Goal: Communication & Community: Answer question/provide support

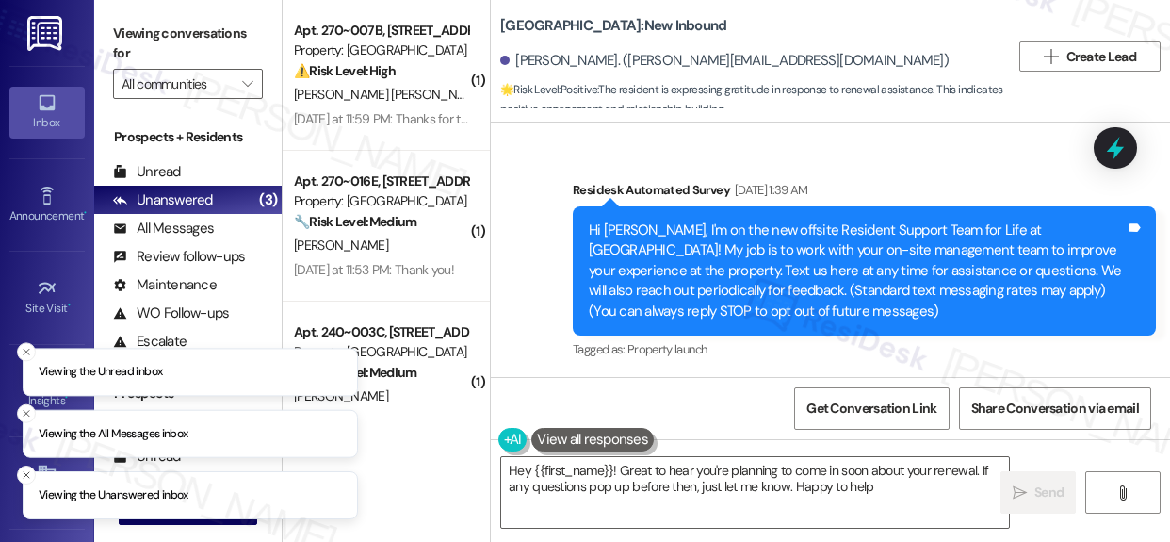
type textarea "Hey {{first_name}}! Great to hear you're planning to come in soon about your re…"
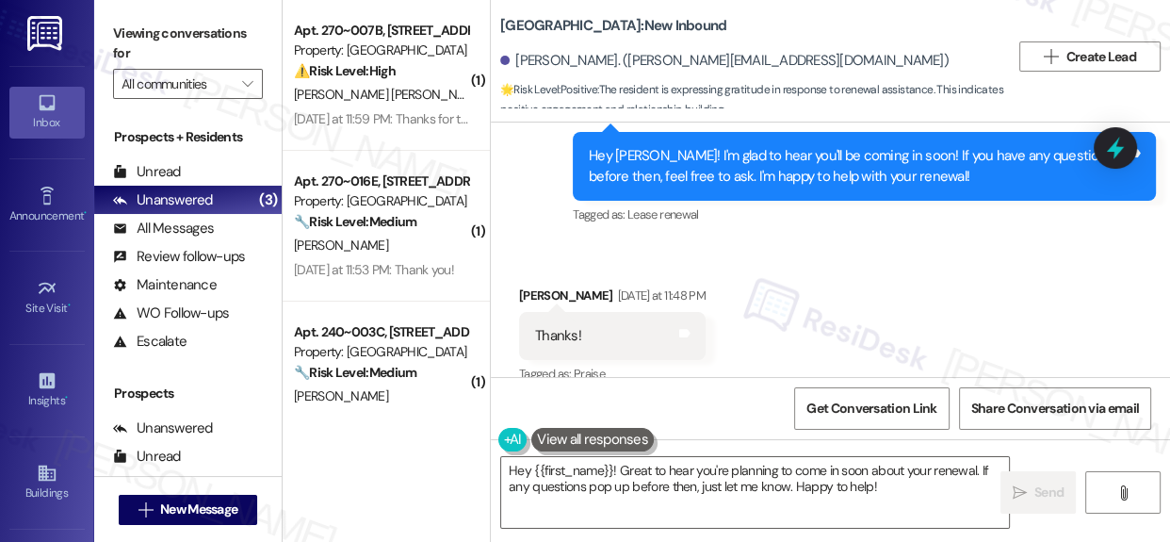
scroll to position [9, 0]
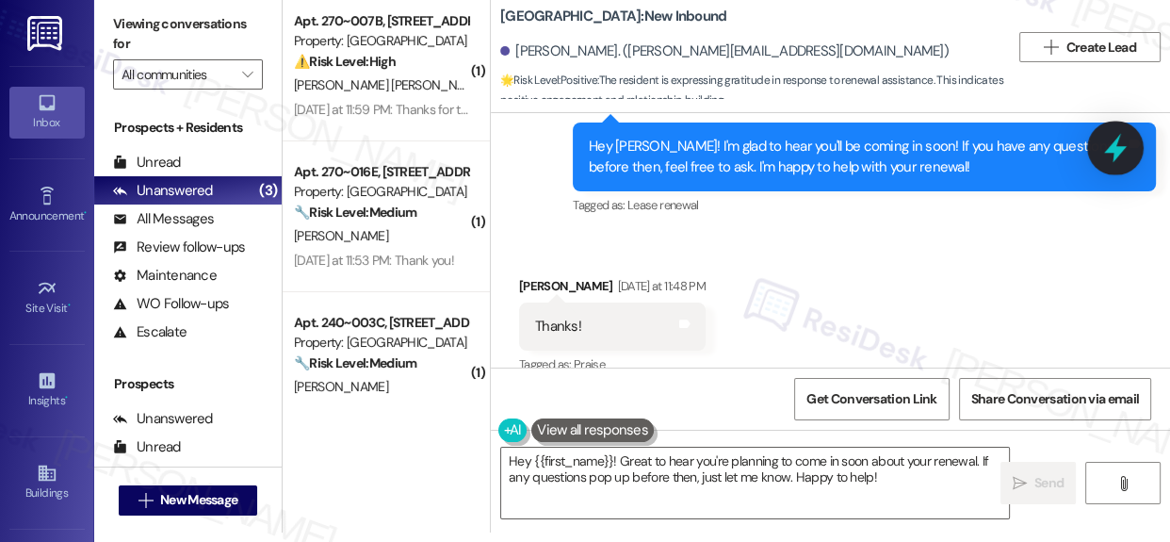
click at [1122, 160] on icon at bounding box center [1116, 148] width 32 height 32
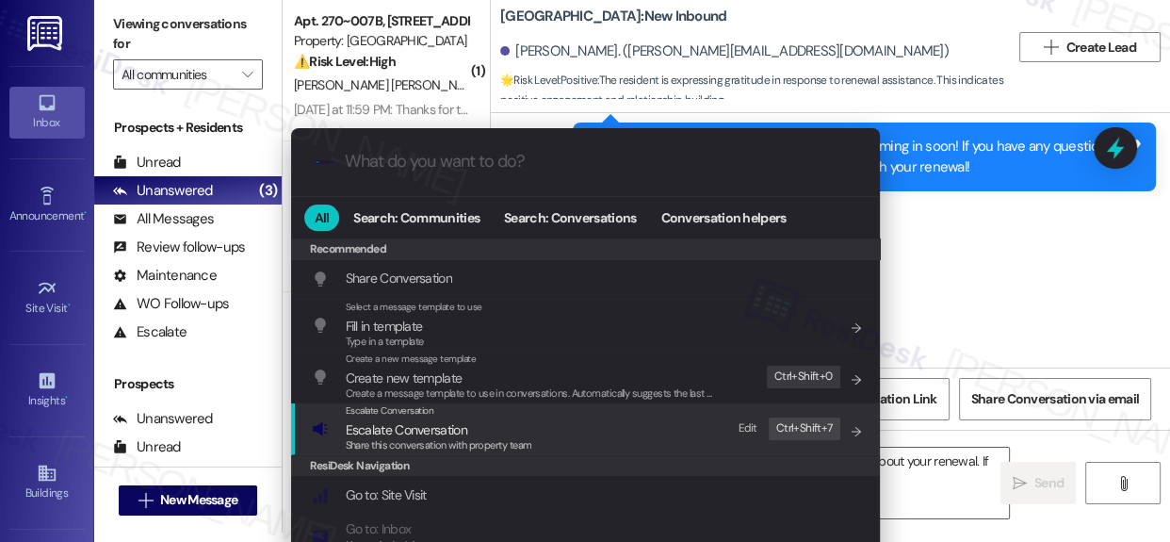
type input "ResiDesk Escalation - Lease Renewal Submission"
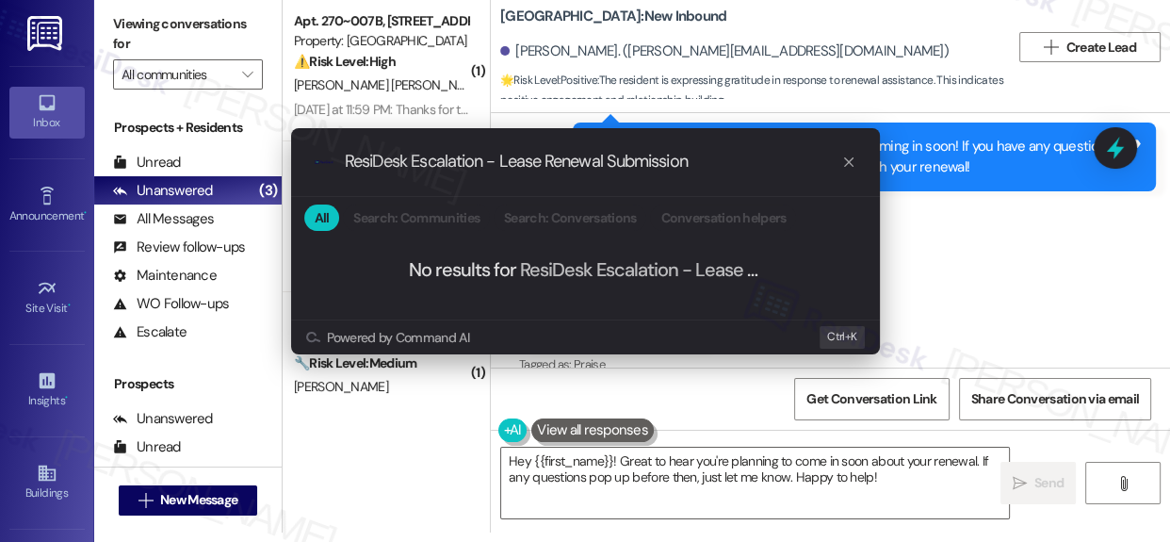
drag, startPoint x: 370, startPoint y: 164, endPoint x: 285, endPoint y: 164, distance: 85.7
click at [286, 164] on div ".cls-1{fill:#0a055f;}.cls-2{fill:#0cc4c4;} resideskLogoBlueOrange ResiDesk Esca…" at bounding box center [585, 241] width 598 height 226
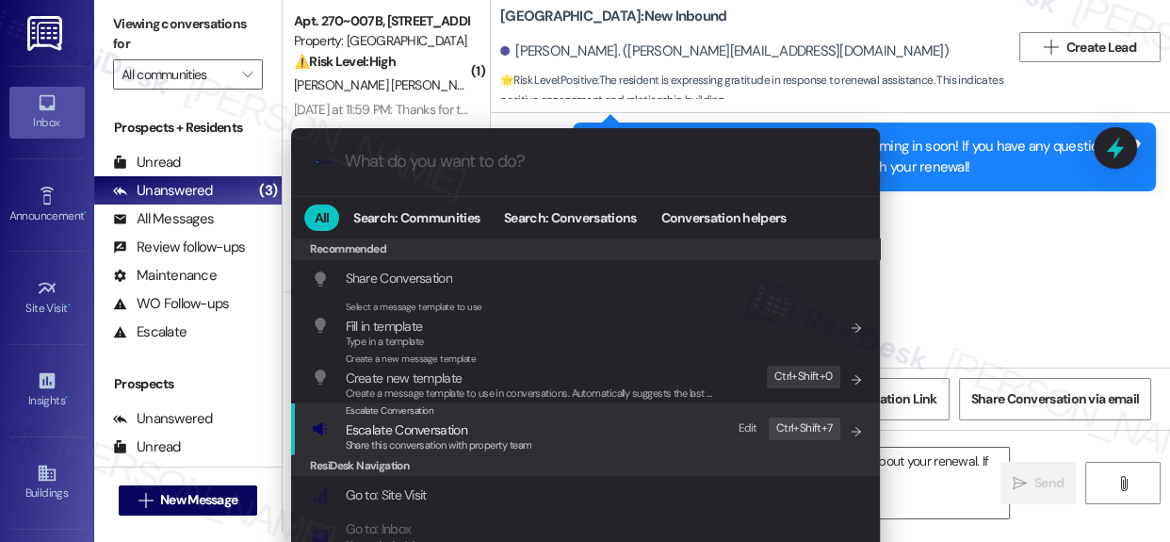
click at [427, 433] on span "Escalate Conversation" at bounding box center [407, 429] width 122 height 17
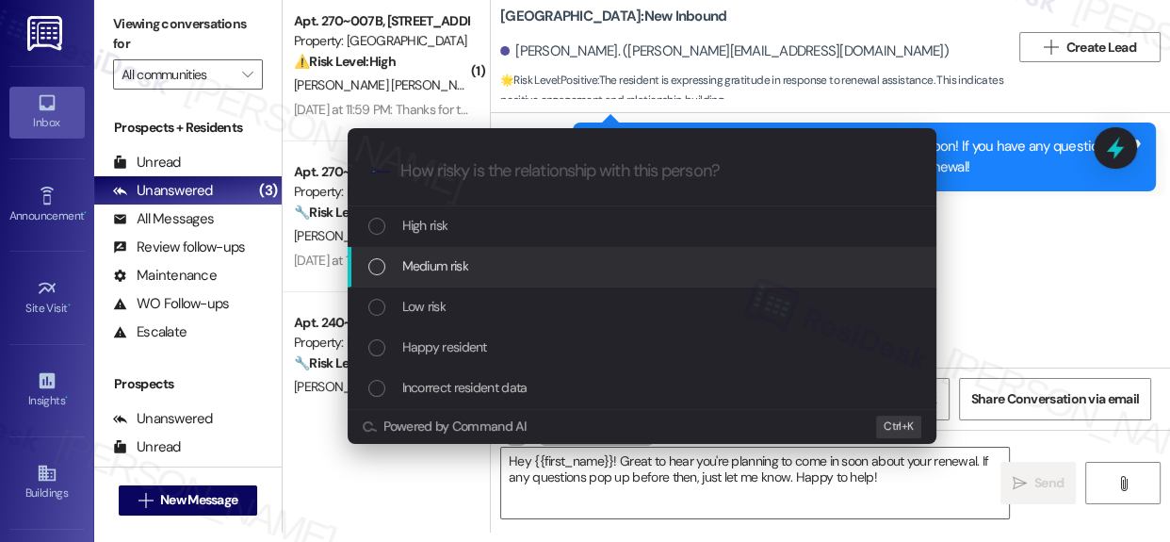
click at [372, 269] on div "List of options" at bounding box center [376, 266] width 17 height 17
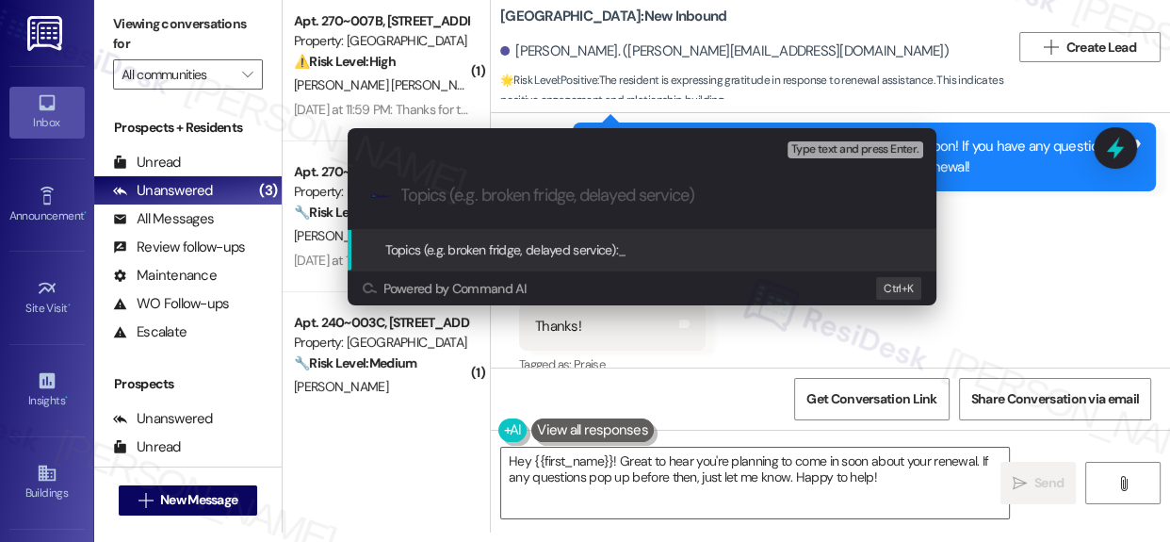
click at [537, 188] on input "Topics (e.g. broken fridge, delayed service)" at bounding box center [657, 196] width 512 height 20
paste input "ResiDesk Escalation - Lease Renewal Submission"
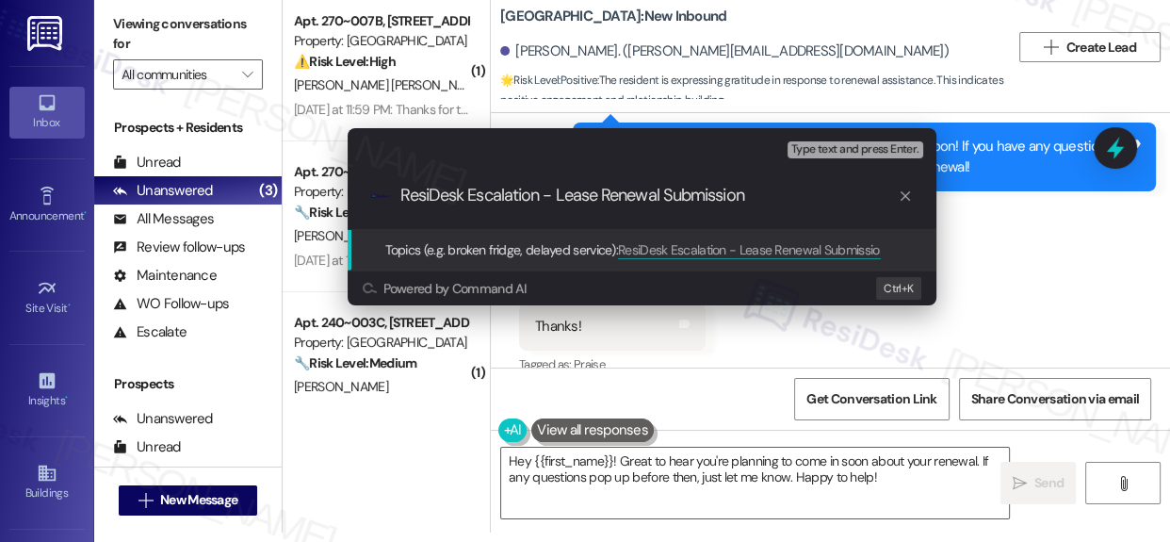
type input "ResiDesk Escalation - Lease Renewal Submission"
click at [497, 251] on span "Topics (e.g. broken fridge, delayed service):" at bounding box center [502, 249] width 234 height 17
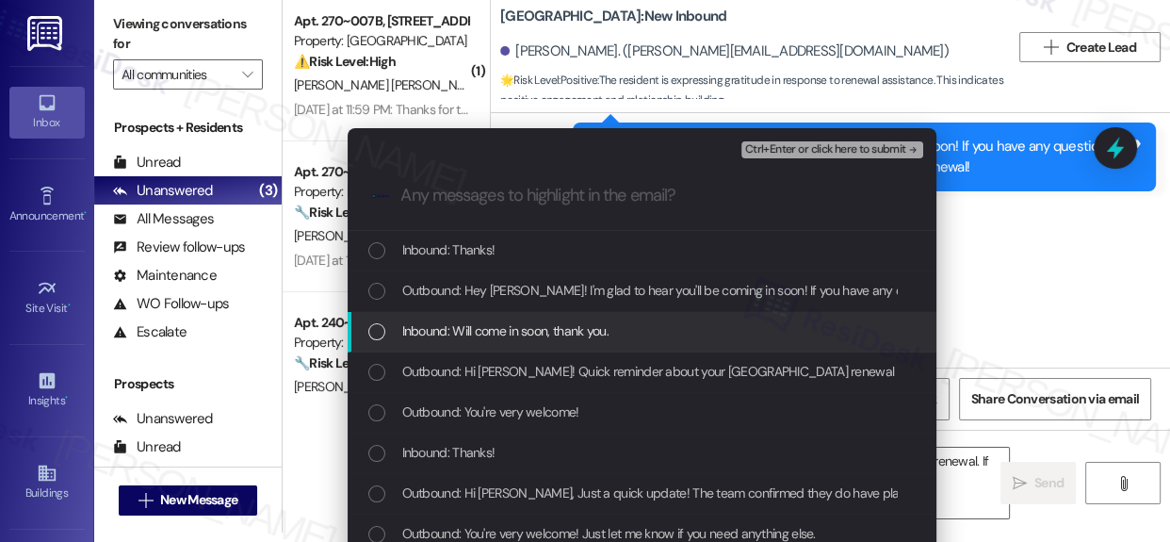
click at [368, 330] on div "List of options" at bounding box center [376, 331] width 17 height 17
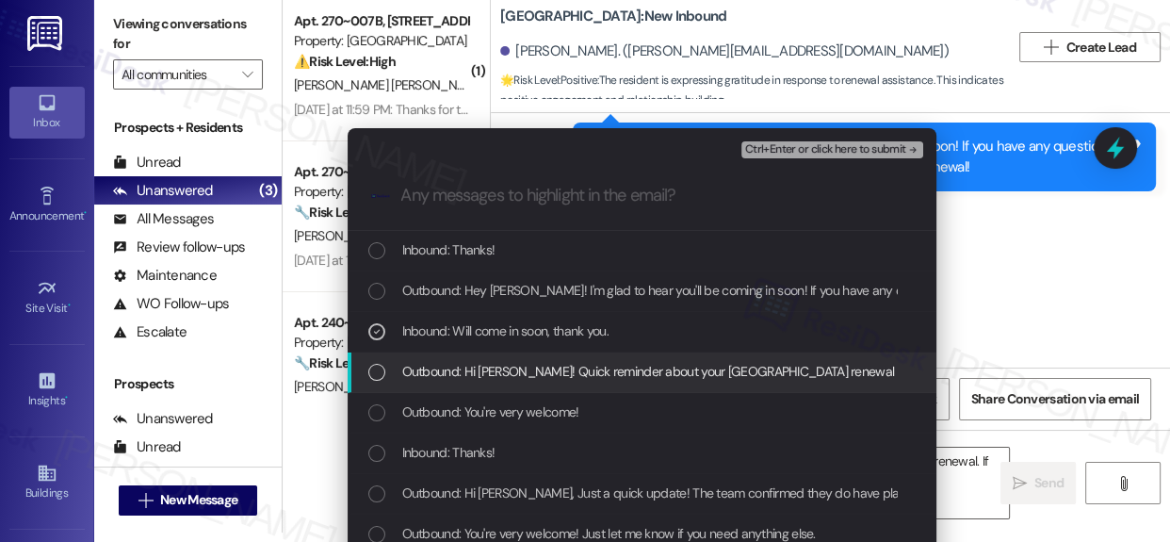
click at [372, 367] on div "List of options" at bounding box center [376, 372] width 17 height 17
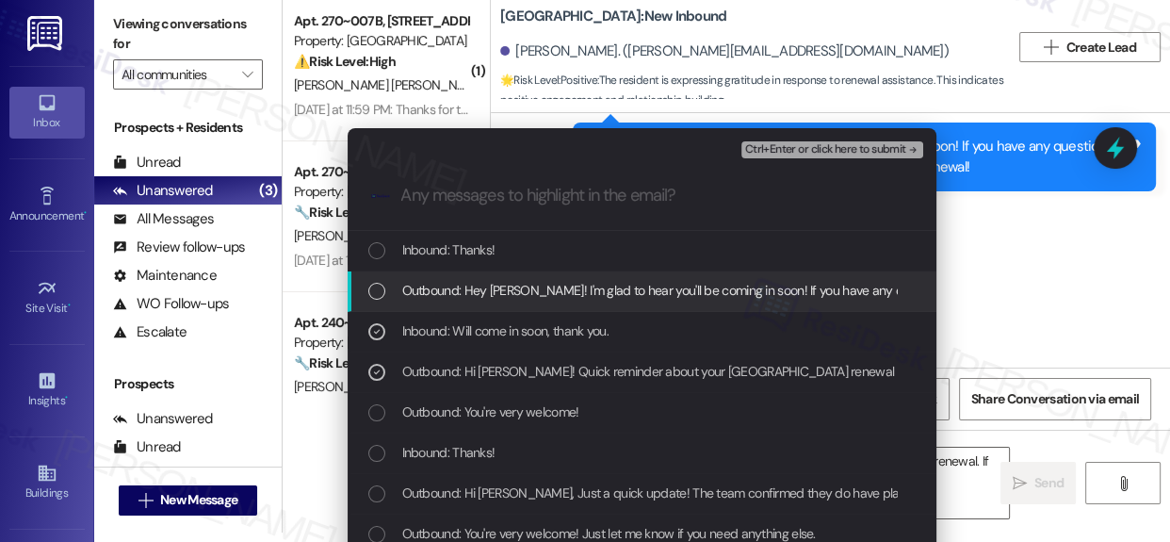
click at [376, 286] on div "List of options" at bounding box center [376, 291] width 17 height 17
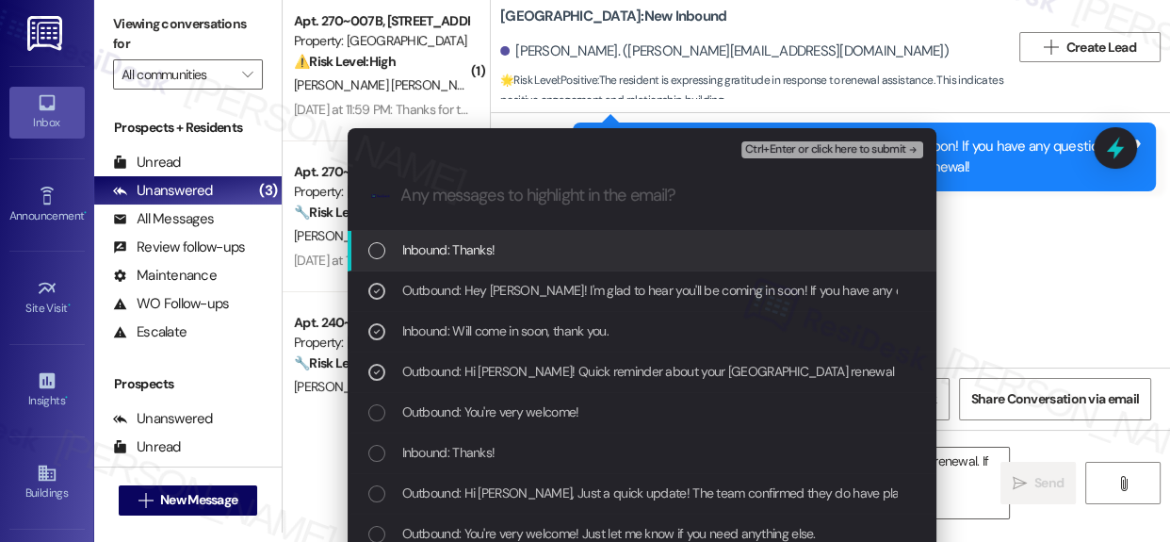
click at [377, 245] on div "List of options" at bounding box center [376, 250] width 17 height 17
click at [860, 151] on span "Ctrl+Enter or click here to submit" at bounding box center [825, 149] width 161 height 13
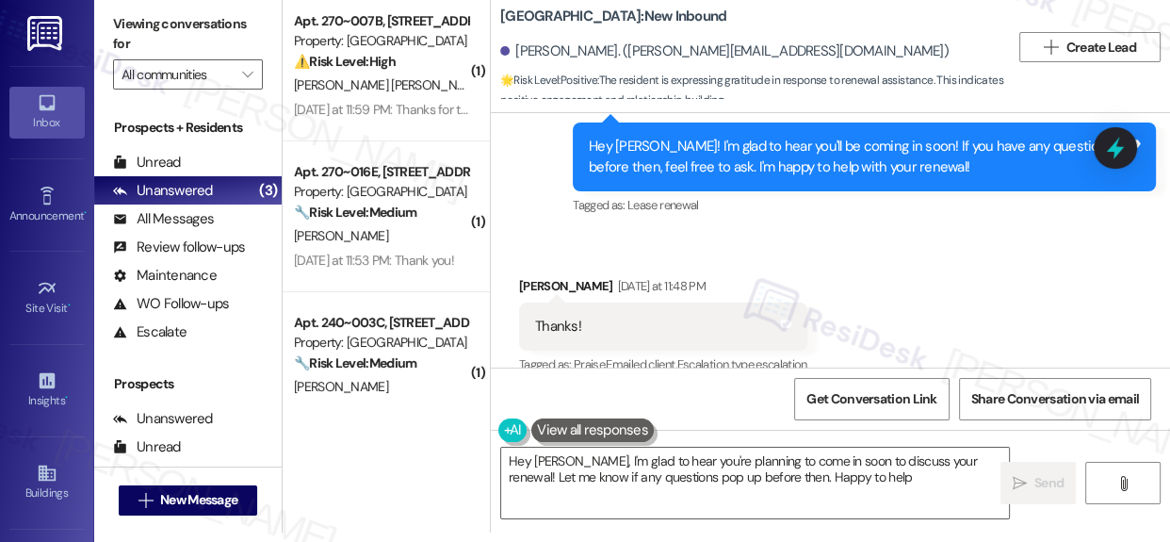
type textarea "Hey Cindy, I'm glad to hear you're planning to come in soon to discuss your ren…"
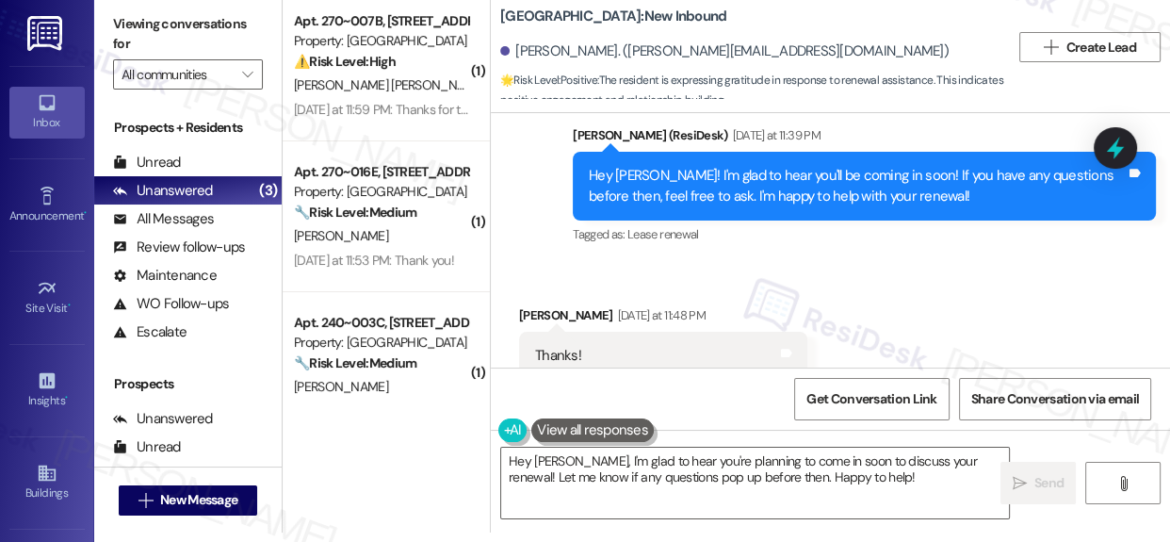
scroll to position [17170, 0]
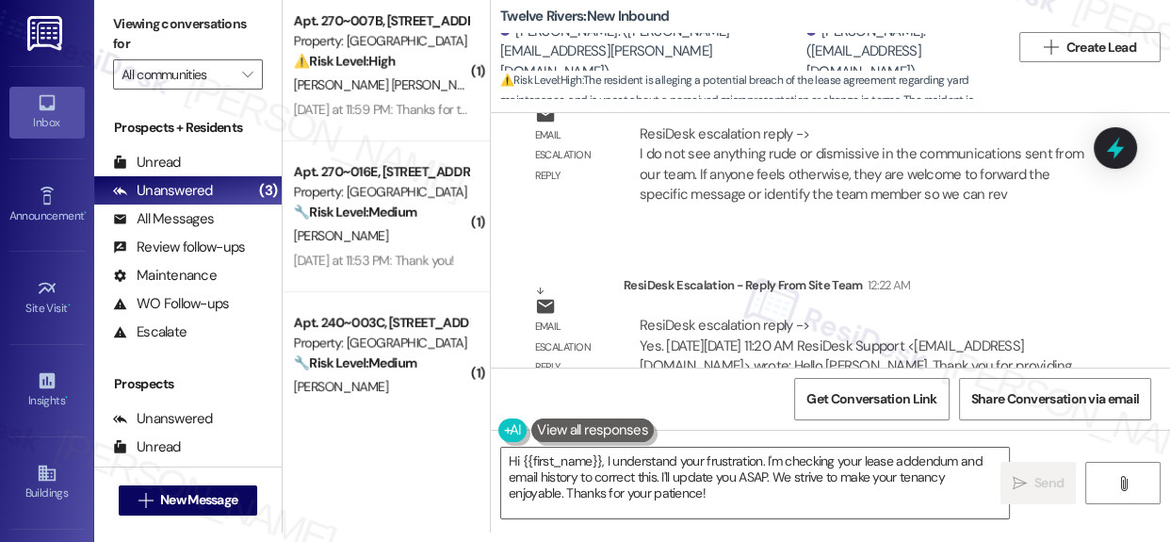
scroll to position [13567, 0]
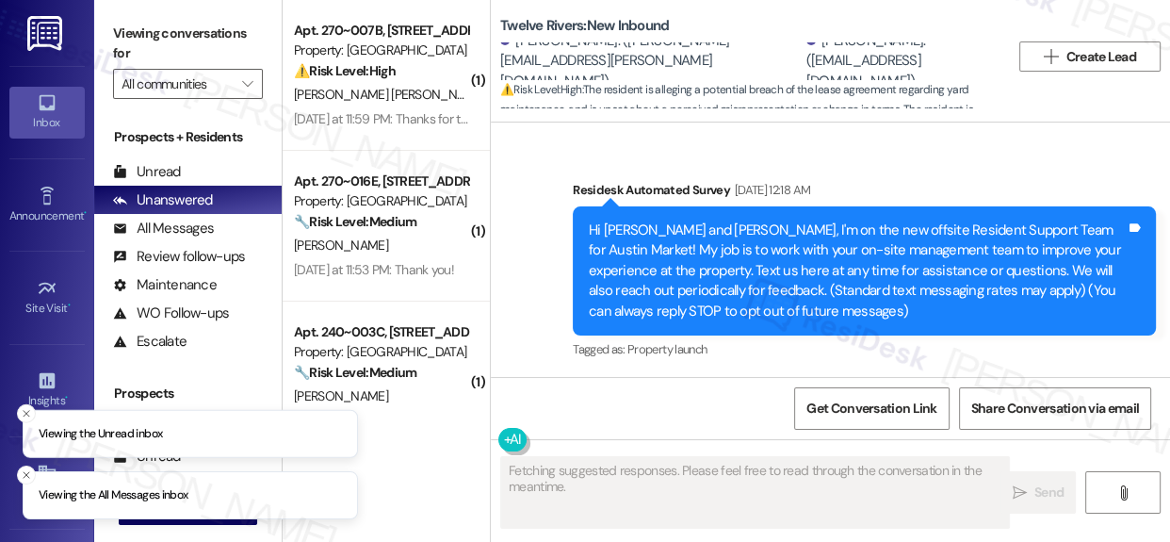
scroll to position [13567, 0]
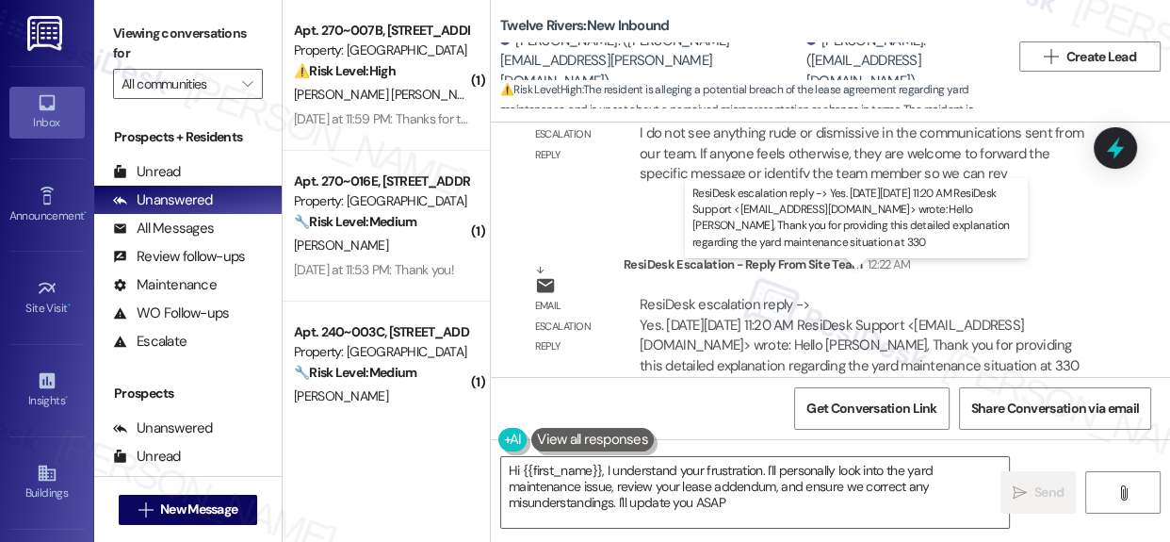
type textarea "Hi {{first_name}}, I understand your frustration. I'll personally look into the…"
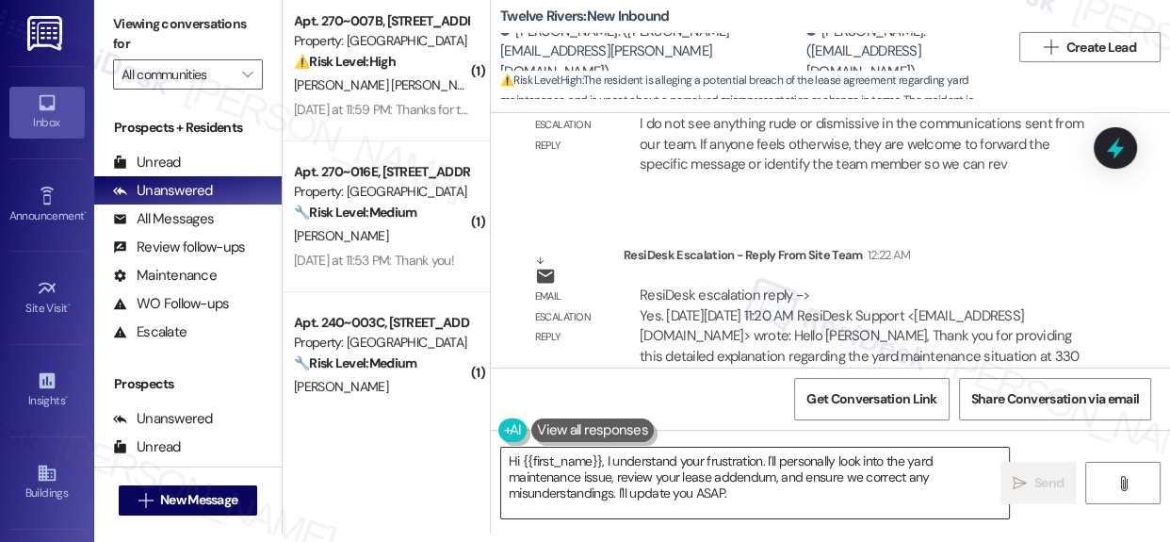
click at [792, 490] on textarea "Hi {{first_name}}, I understand your frustration. I'll personally look into the…" at bounding box center [755, 483] width 508 height 71
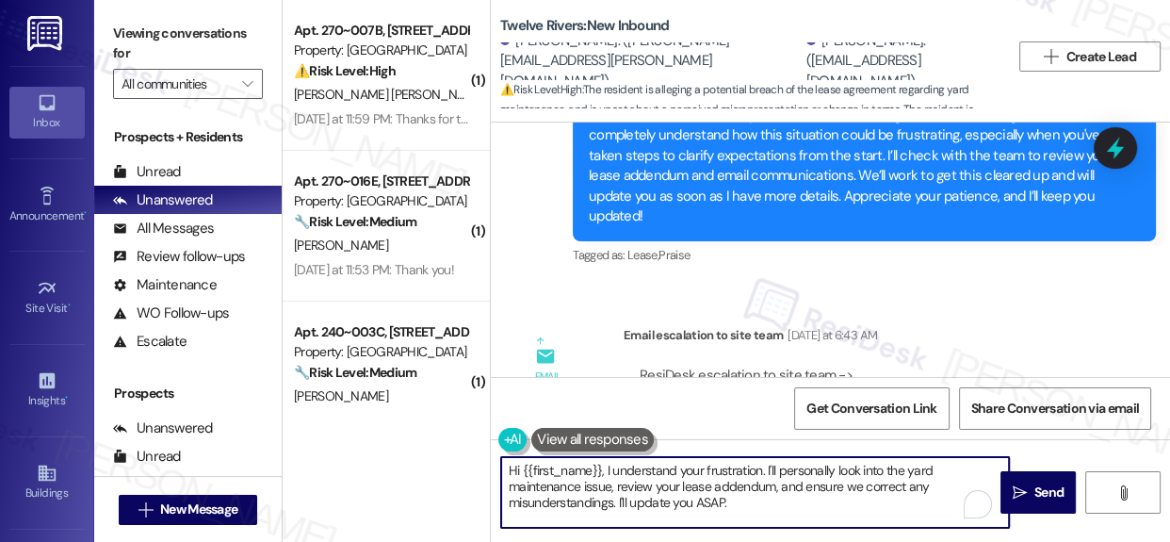
scroll to position [12967, 0]
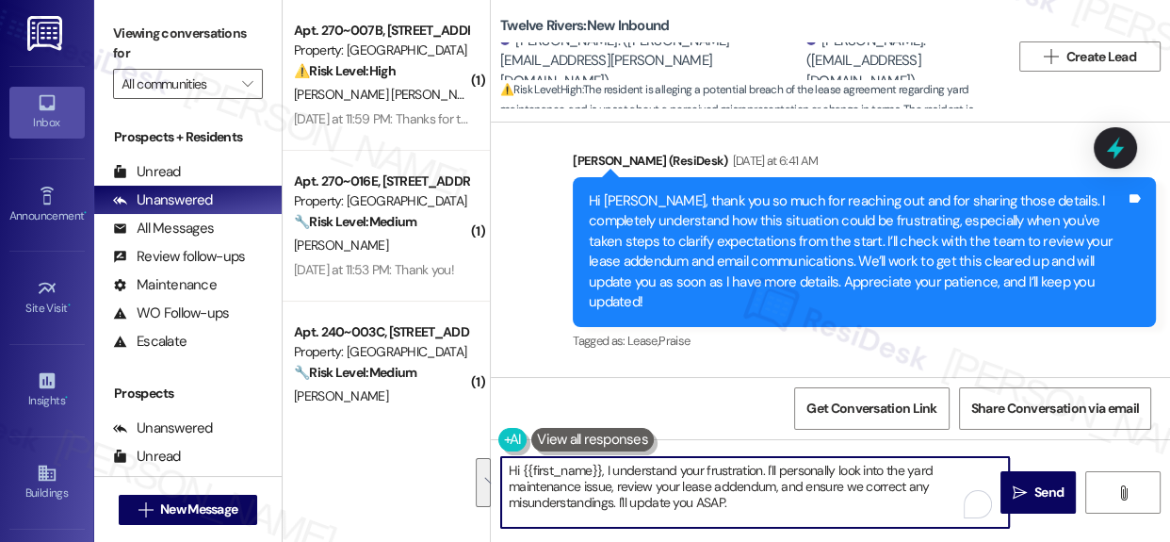
drag, startPoint x: 759, startPoint y: 506, endPoint x: 503, endPoint y: 470, distance: 258.8
click at [503, 470] on textarea "Hi {{first_name}}, I understand your frustration. I'll personally look into the…" at bounding box center [755, 492] width 508 height 71
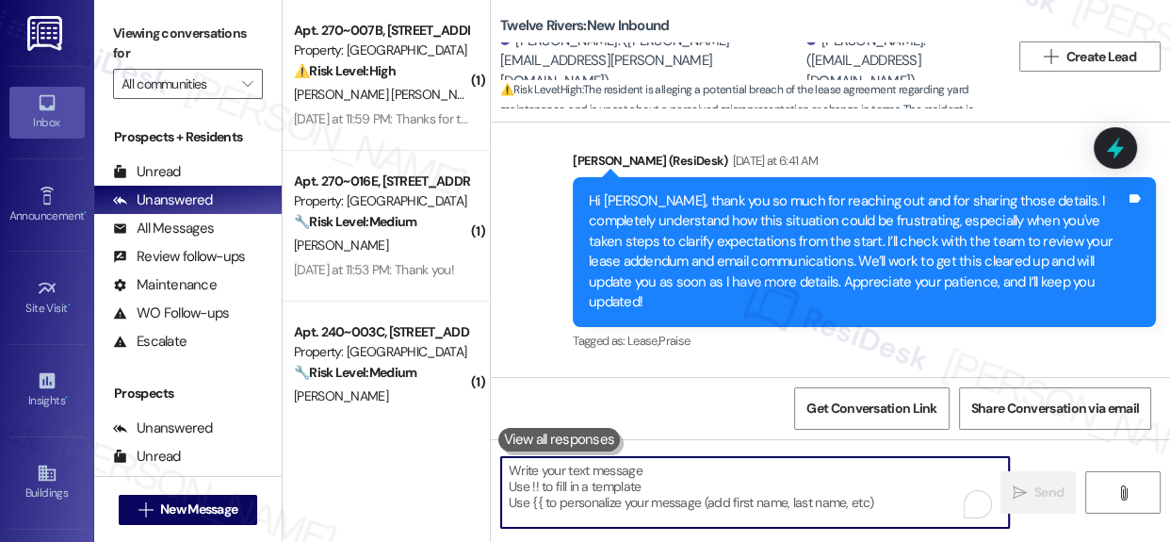
paste textarea "Hi there! I wanted to share an update regarding the yard maintenance at [STREET…"
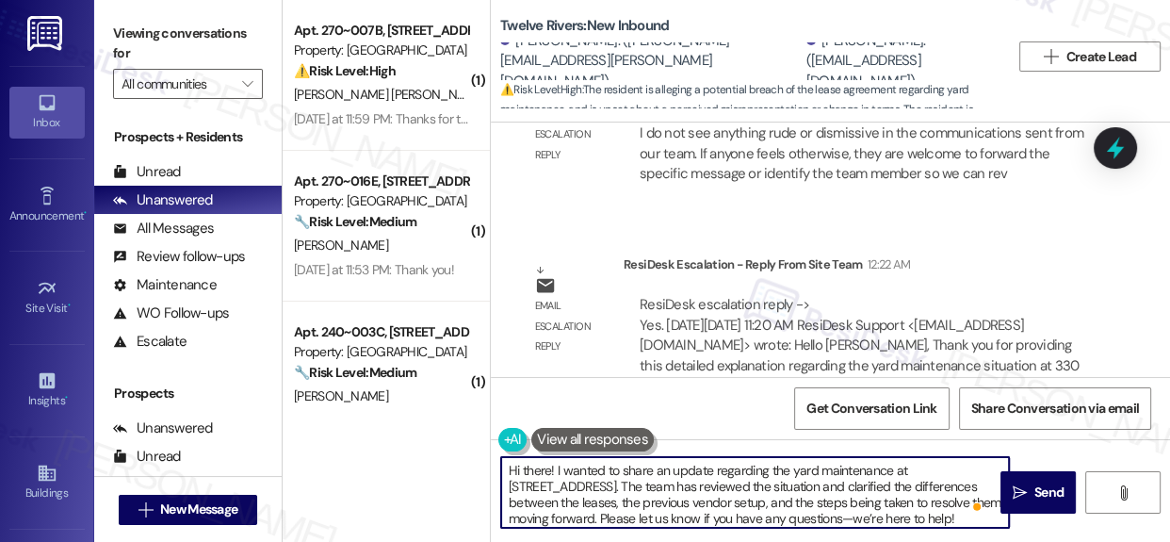
scroll to position [4, 0]
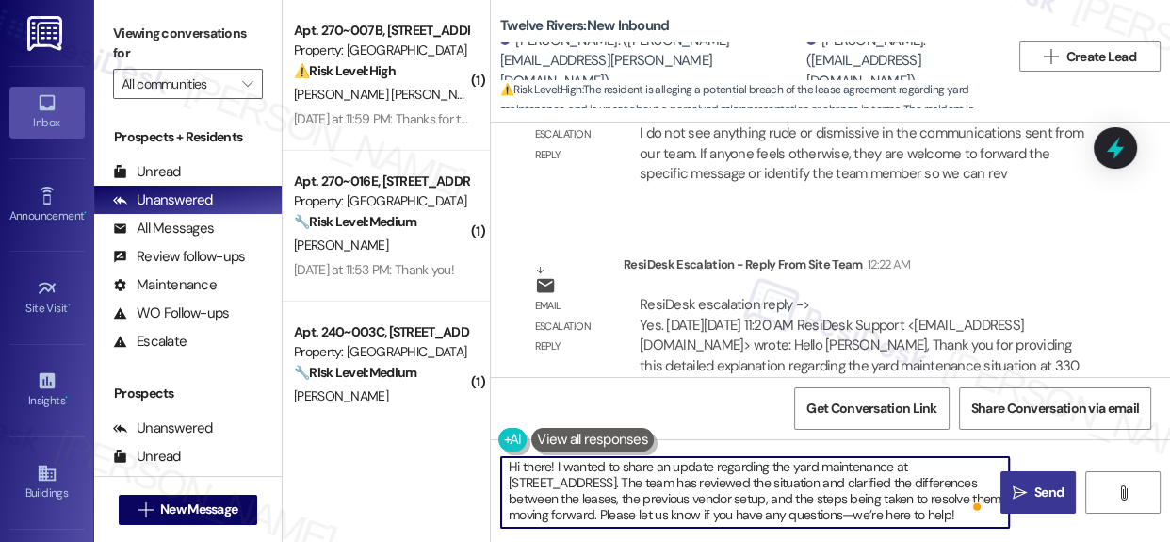
type textarea "Hi there! I wanted to share an update regarding the yard maintenance at [STREET…"
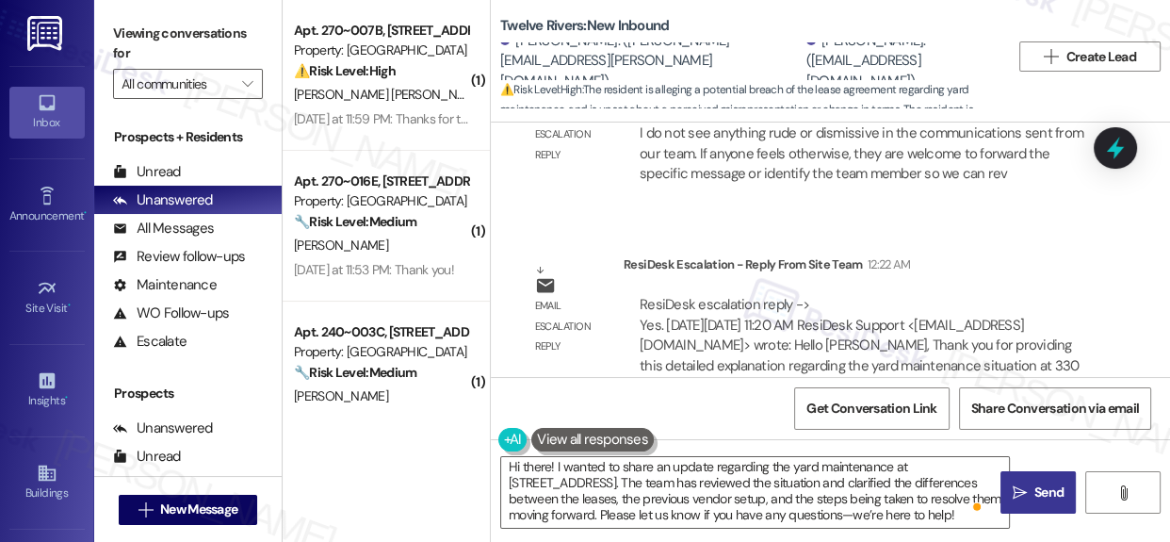
click at [1052, 493] on span "Send" at bounding box center [1049, 492] width 29 height 20
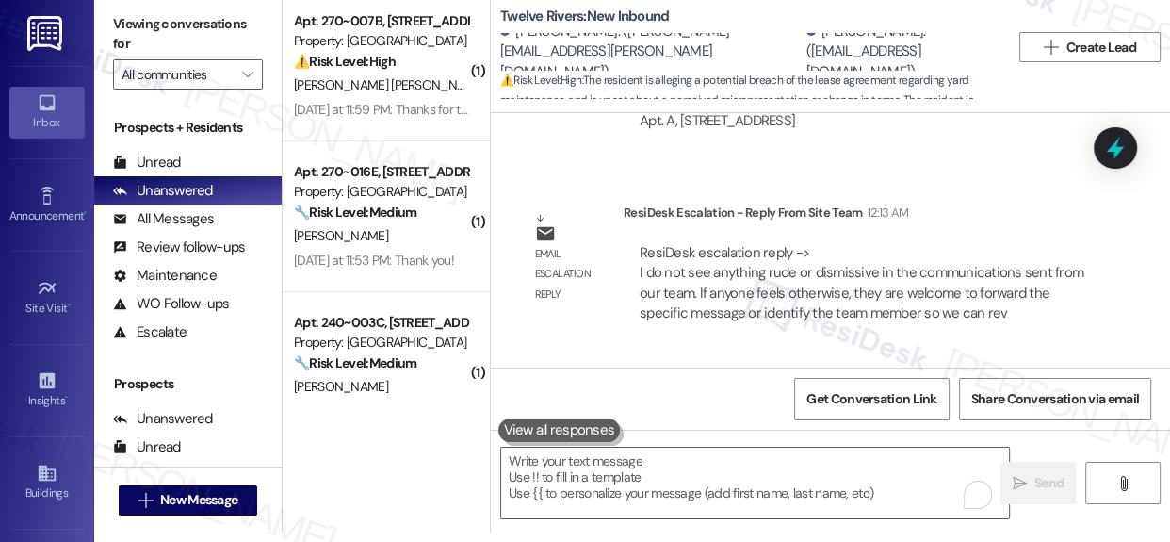
scroll to position [13396, 0]
